Goal: Information Seeking & Learning: Learn about a topic

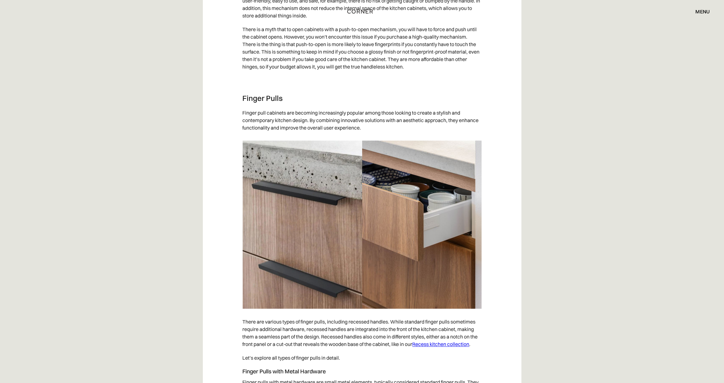
scroll to position [1090, 0]
click at [243, 103] on h3 "Finger Pulls" at bounding box center [362, 98] width 239 height 9
click at [277, 103] on h3 "Finger Pulls" at bounding box center [362, 98] width 239 height 9
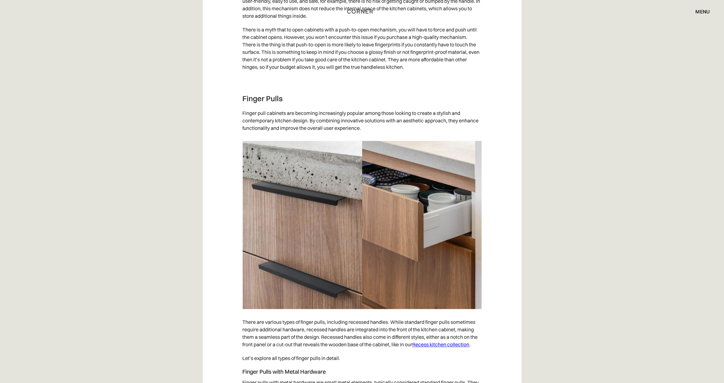
click at [277, 103] on h3 "Finger Pulls" at bounding box center [362, 98] width 239 height 9
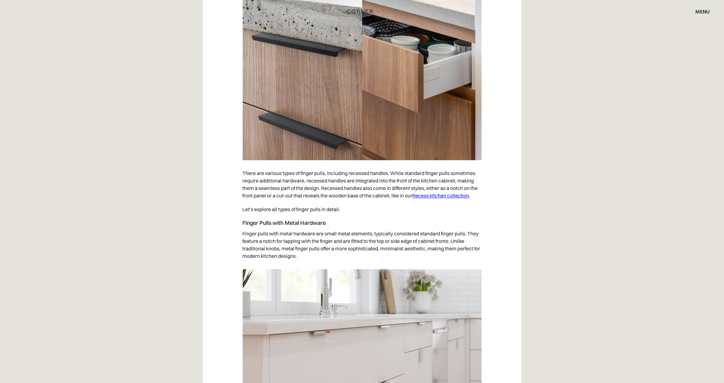
scroll to position [1263, 0]
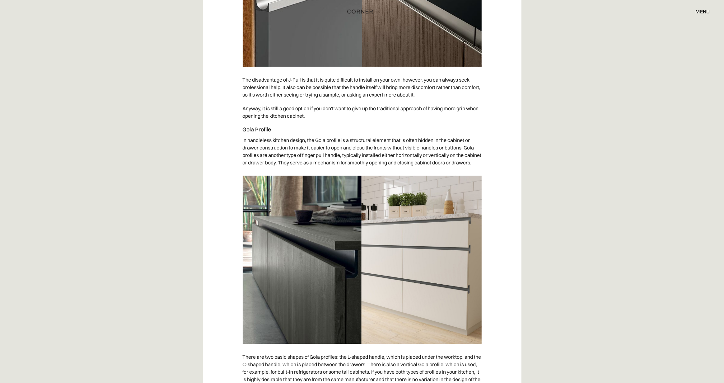
scroll to position [2208, 0]
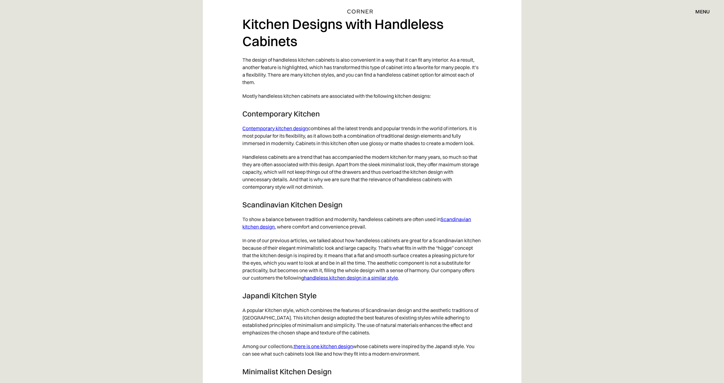
scroll to position [2966, 0]
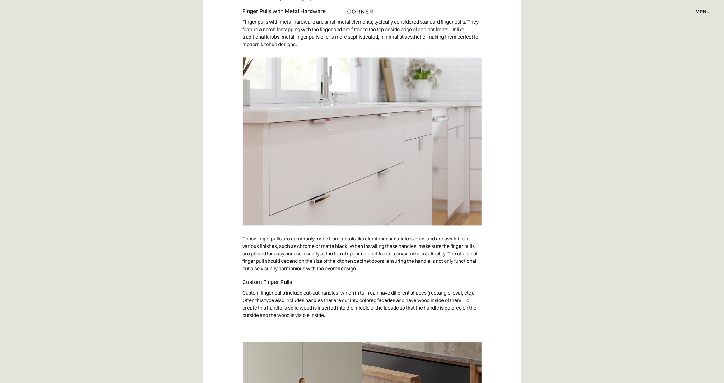
scroll to position [1450, 0]
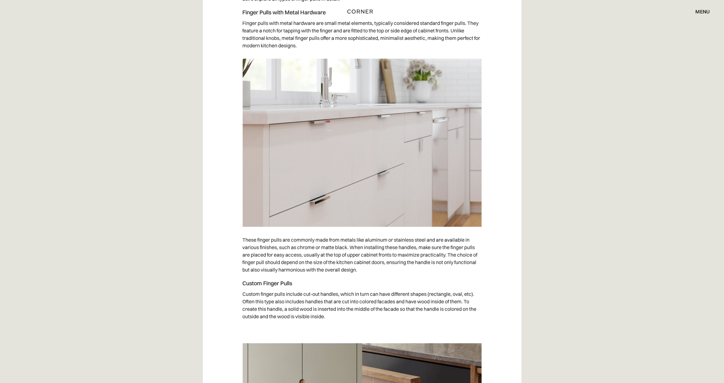
click at [244, 199] on img at bounding box center [362, 143] width 239 height 168
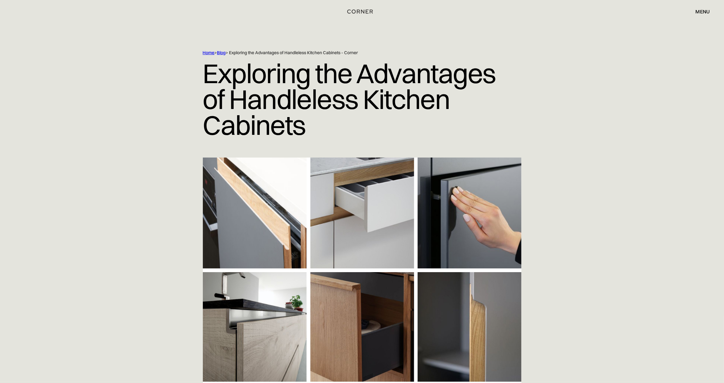
scroll to position [0, 0]
click at [354, 113] on h1 "Exploring the Advantages of Handleless Kitchen Cabinets" at bounding box center [362, 99] width 319 height 87
click at [354, 114] on h1 "Exploring the Advantages of Handleless Kitchen Cabinets" at bounding box center [362, 99] width 319 height 87
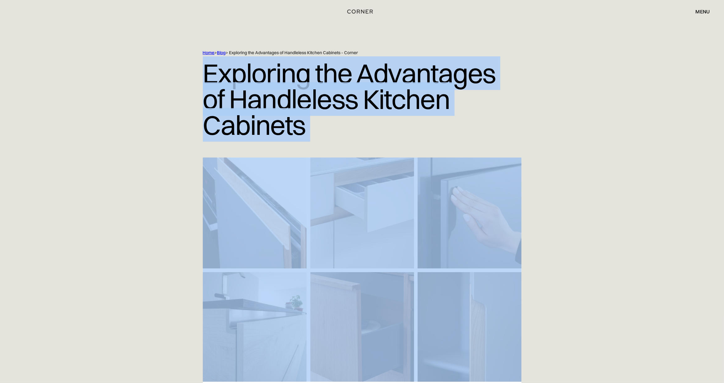
click at [354, 114] on h1 "Exploring the Advantages of Handleless Kitchen Cabinets" at bounding box center [362, 99] width 319 height 87
click at [422, 115] on h1 "Exploring the Advantages of Handleless Kitchen Cabinets" at bounding box center [362, 99] width 319 height 87
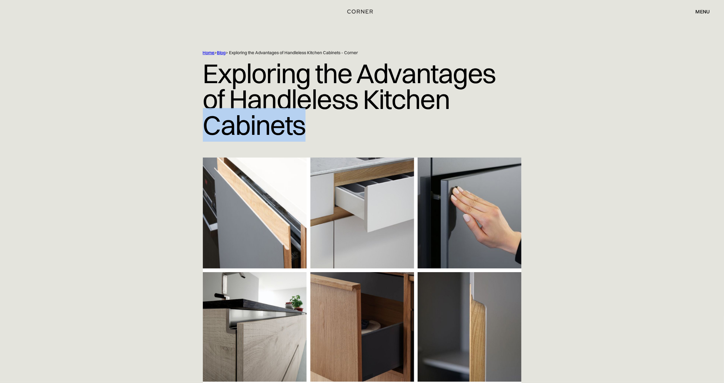
click at [422, 115] on h1 "Exploring the Advantages of Handleless Kitchen Cabinets" at bounding box center [362, 99] width 319 height 87
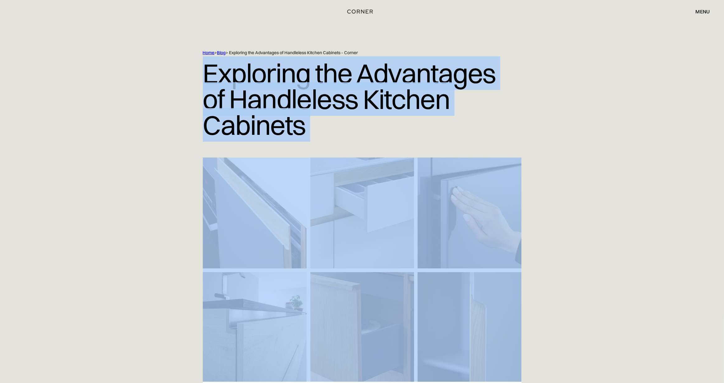
drag, startPoint x: 422, startPoint y: 115, endPoint x: 176, endPoint y: 90, distance: 247.2
click at [203, 90] on h1 "Exploring the Advantages of Handleless Kitchen Cabinets" at bounding box center [362, 99] width 319 height 87
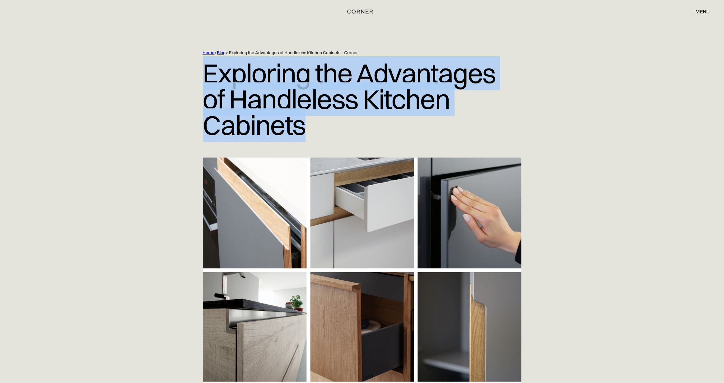
drag, startPoint x: 176, startPoint y: 90, endPoint x: 435, endPoint y: 114, distance: 260.2
click at [435, 114] on h1 "Exploring the Advantages of Handleless Kitchen Cabinets" at bounding box center [362, 99] width 319 height 87
drag, startPoint x: 435, startPoint y: 114, endPoint x: 190, endPoint y: 97, distance: 246.2
click at [203, 97] on h1 "Exploring the Advantages of Handleless Kitchen Cabinets" at bounding box center [362, 99] width 319 height 87
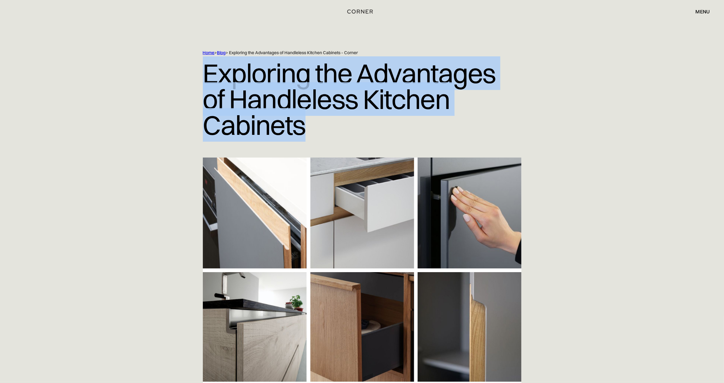
click at [203, 97] on h1 "Exploring the Advantages of Handleless Kitchen Cabinets" at bounding box center [362, 99] width 319 height 87
drag, startPoint x: 188, startPoint y: 97, endPoint x: 460, endPoint y: 117, distance: 272.6
click at [460, 117] on h1 "Exploring the Advantages of Handleless Kitchen Cabinets" at bounding box center [362, 99] width 319 height 87
drag, startPoint x: 460, startPoint y: 117, endPoint x: 182, endPoint y: 96, distance: 279.4
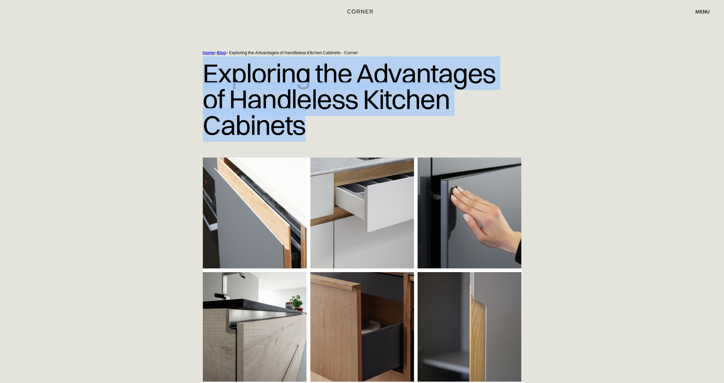
click at [203, 96] on h1 "Exploring the Advantages of Handleless Kitchen Cabinets" at bounding box center [362, 99] width 319 height 87
click at [359, 77] on h1 "Exploring the Advantages of Handleless Kitchen Cabinets" at bounding box center [362, 99] width 319 height 87
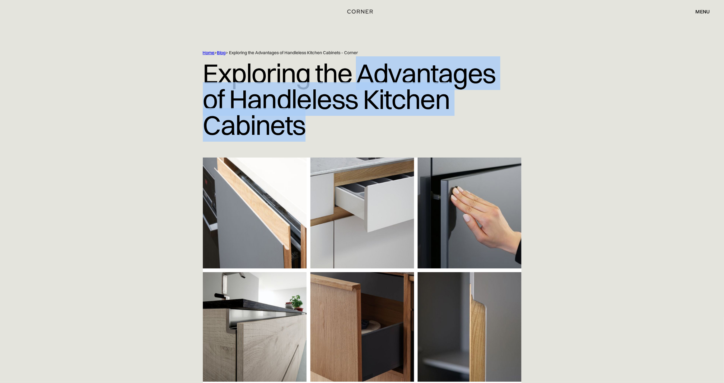
drag, startPoint x: 359, startPoint y: 77, endPoint x: 462, endPoint y: 107, distance: 107.2
click at [457, 106] on h1 "Exploring the Advantages of Handleless Kitchen Cabinets" at bounding box center [362, 99] width 319 height 87
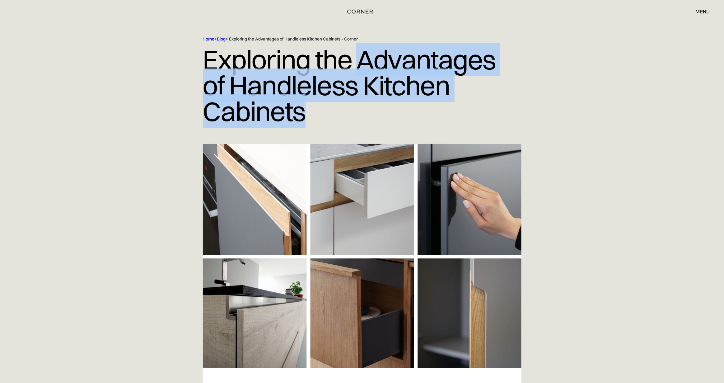
scroll to position [16, 0]
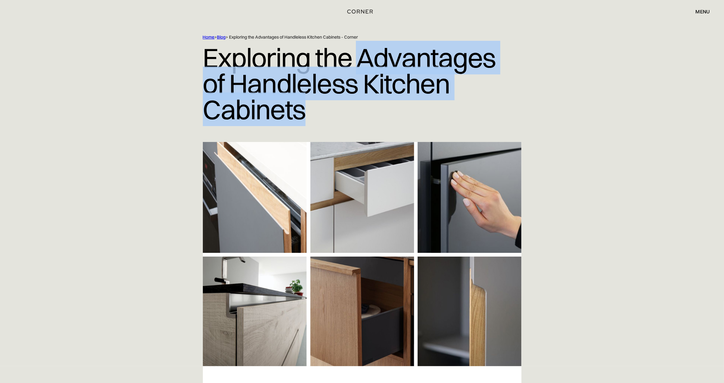
click at [404, 93] on h1 "Exploring the Advantages of Handleless Kitchen Cabinets" at bounding box center [362, 83] width 319 height 87
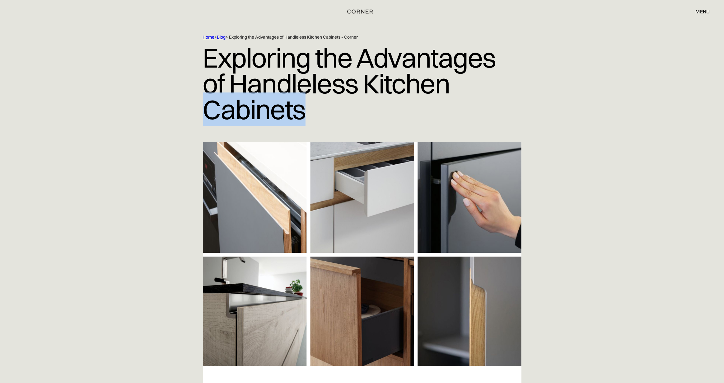
click at [404, 93] on h1 "Exploring the Advantages of Handleless Kitchen Cabinets" at bounding box center [362, 83] width 319 height 87
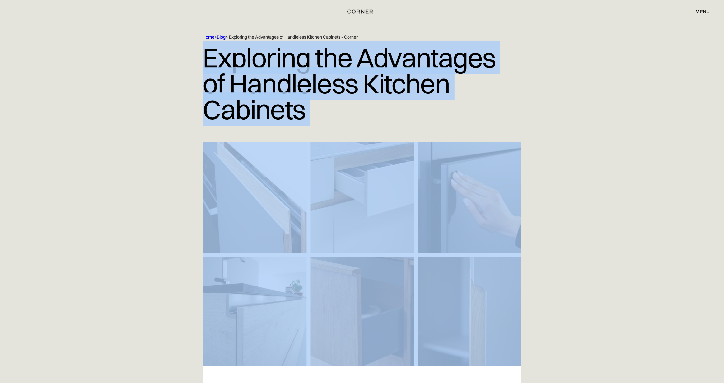
click at [404, 93] on h1 "Exploring the Advantages of Handleless Kitchen Cabinets" at bounding box center [362, 83] width 319 height 87
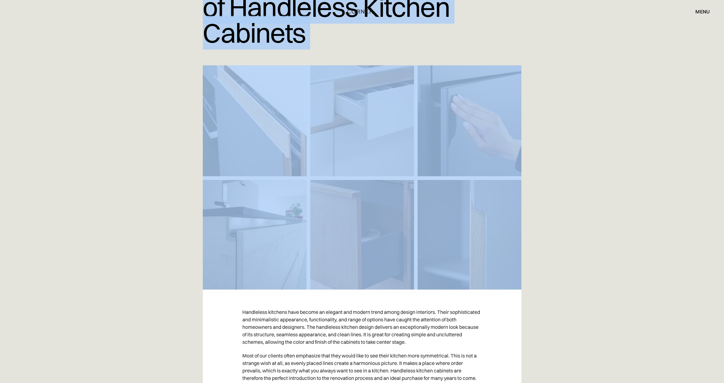
scroll to position [40, 0]
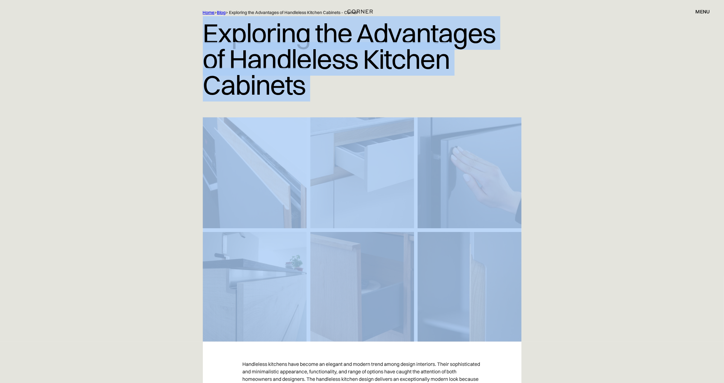
click at [234, 180] on img at bounding box center [362, 229] width 319 height 224
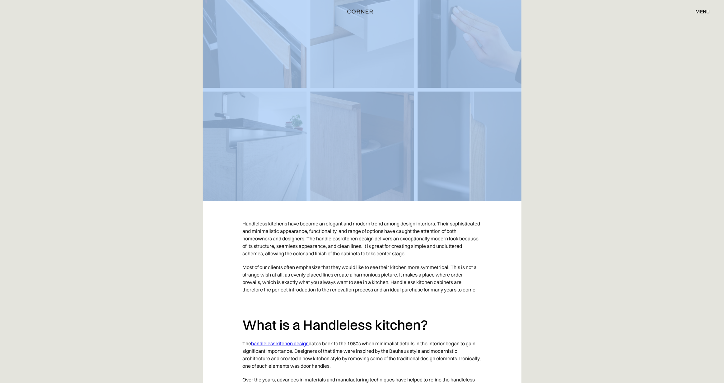
scroll to position [0, 0]
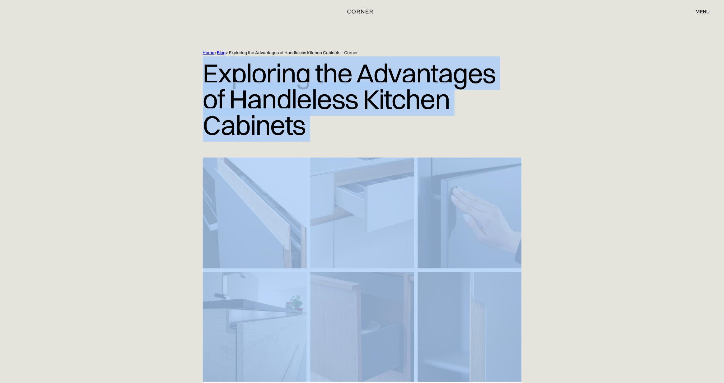
drag, startPoint x: 229, startPoint y: 215, endPoint x: 245, endPoint y: 230, distance: 22.5
click at [229, 215] on img at bounding box center [362, 270] width 319 height 224
click at [270, 266] on img at bounding box center [362, 270] width 319 height 224
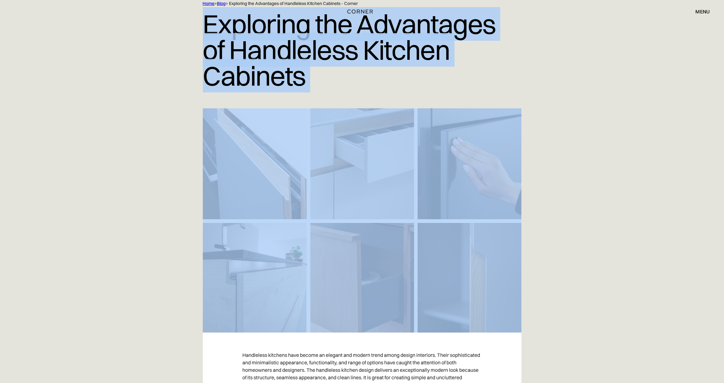
scroll to position [12, 0]
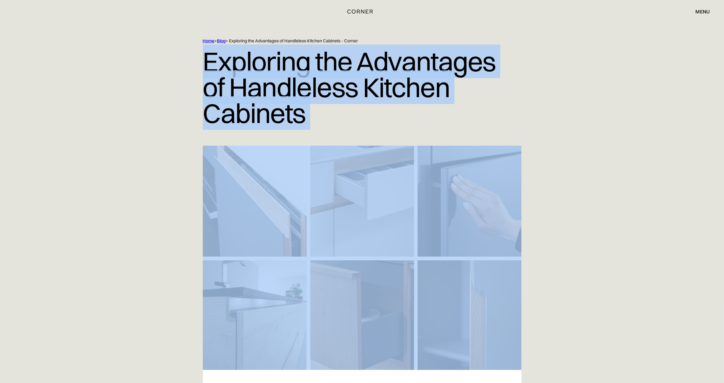
click at [446, 101] on h1 "Exploring the Advantages of Handleless Kitchen Cabinets" at bounding box center [362, 87] width 319 height 87
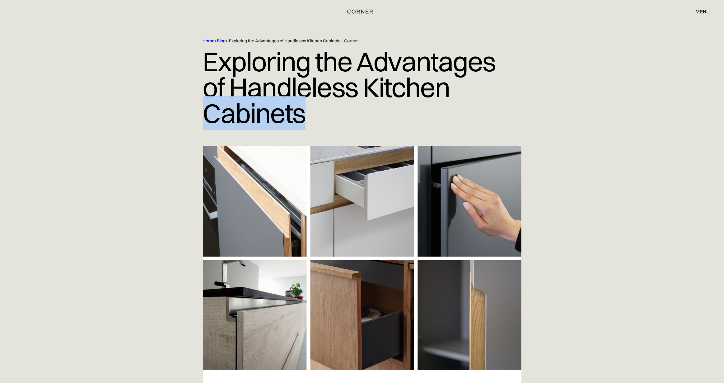
click at [446, 101] on h1 "Exploring the Advantages of Handleless Kitchen Cabinets" at bounding box center [362, 87] width 319 height 87
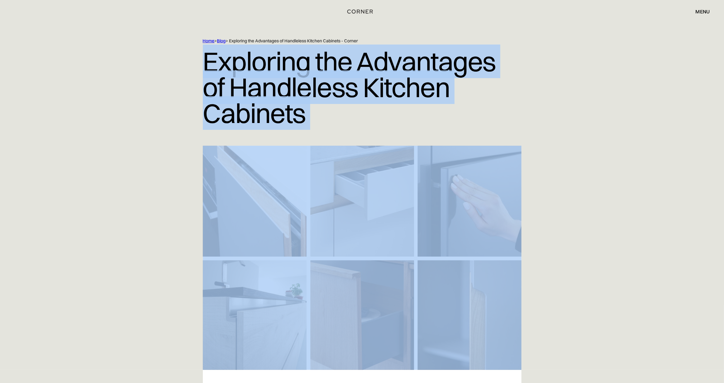
click at [446, 101] on h1 "Exploring the Advantages of Handleless Kitchen Cabinets" at bounding box center [362, 87] width 319 height 87
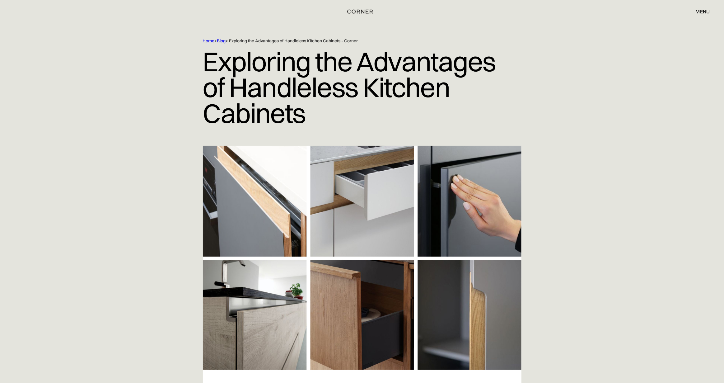
click at [444, 69] on h1 "Exploring the Advantages of Handleless Kitchen Cabinets" at bounding box center [362, 87] width 319 height 87
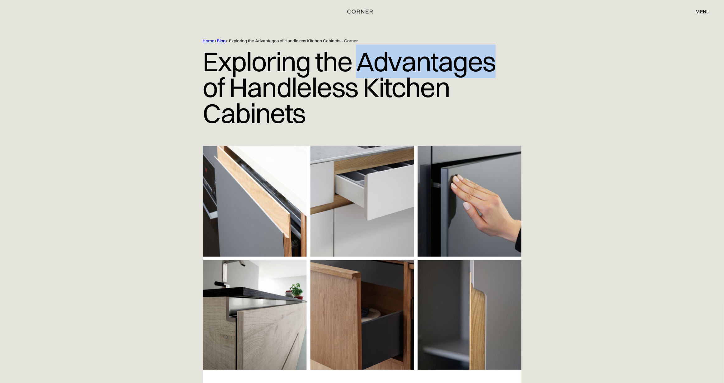
click at [444, 69] on h1 "Exploring the Advantages of Handleless Kitchen Cabinets" at bounding box center [362, 87] width 319 height 87
